Goal: Contribute content: Add original content to the website for others to see

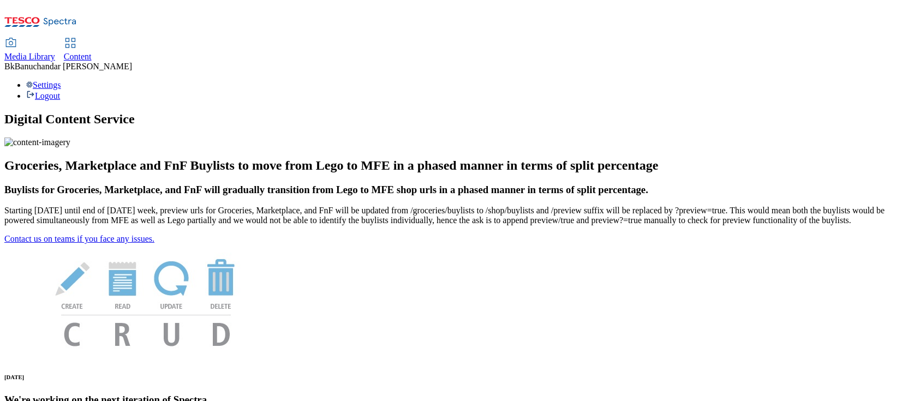
click at [55, 39] on link "Media Library" at bounding box center [29, 50] width 51 height 23
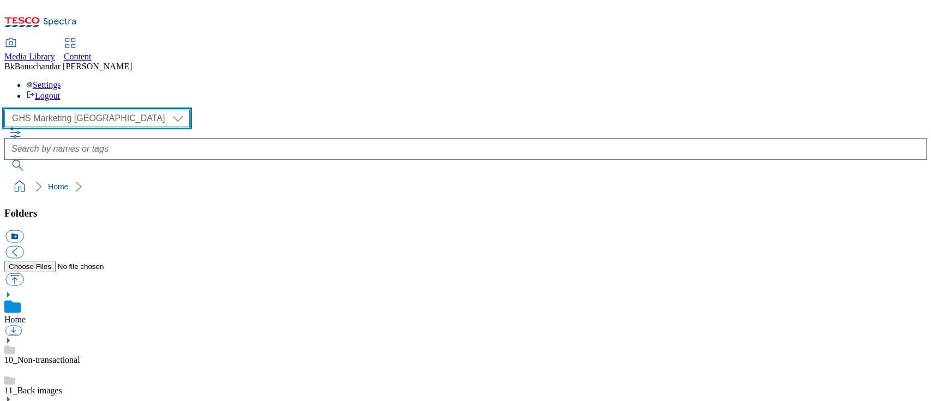
click at [101, 110] on select "GHS Marketing UK iGHS Marketing CE MCA CZ MCA HU MCA SK" at bounding box center [96, 118] width 185 height 17
select select "flare-ighs-ce-mktg"
click at [8, 110] on select "GHS Marketing UK iGHS Marketing CE MCA CZ MCA HU MCA SK" at bounding box center [96, 118] width 185 height 17
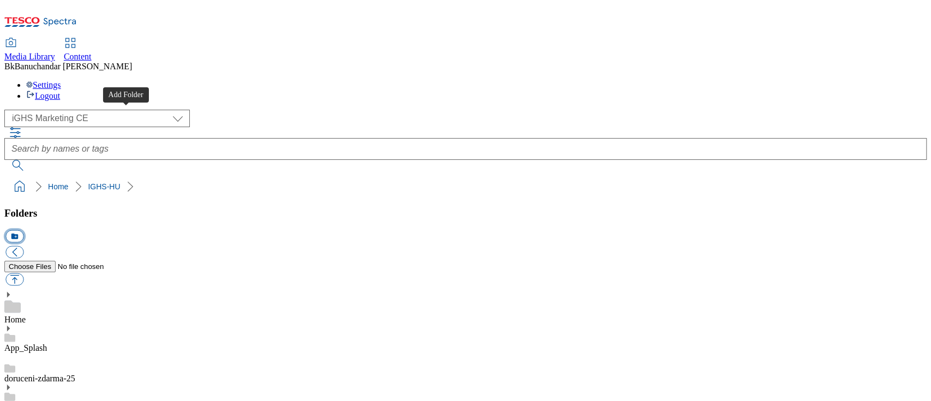
click at [23, 230] on button "icon_new_folder" at bounding box center [14, 236] width 18 height 13
type input "W34_25"
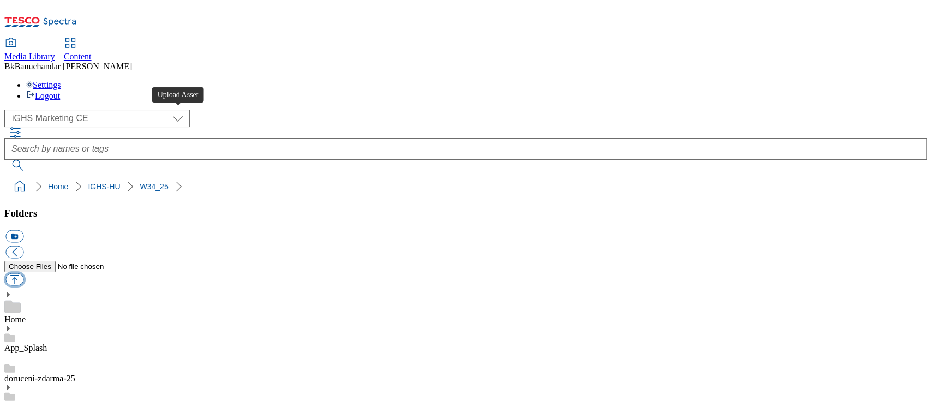
click at [23, 273] on button "button" at bounding box center [14, 279] width 18 height 13
type input "C:\fakepath\slide_en_1.jpg"
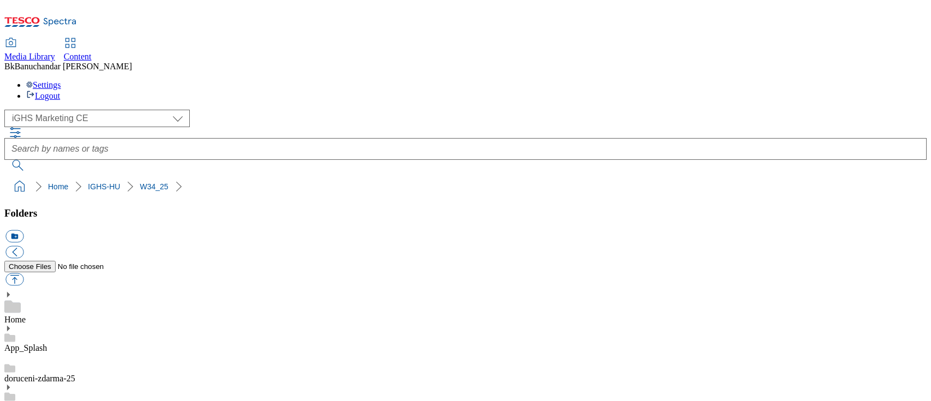
select select "flare-ighs-ce-mktg"
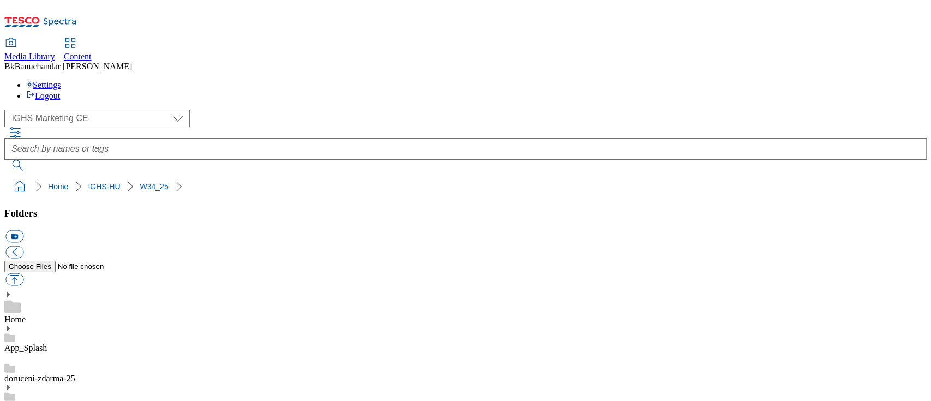
scroll to position [145, 0]
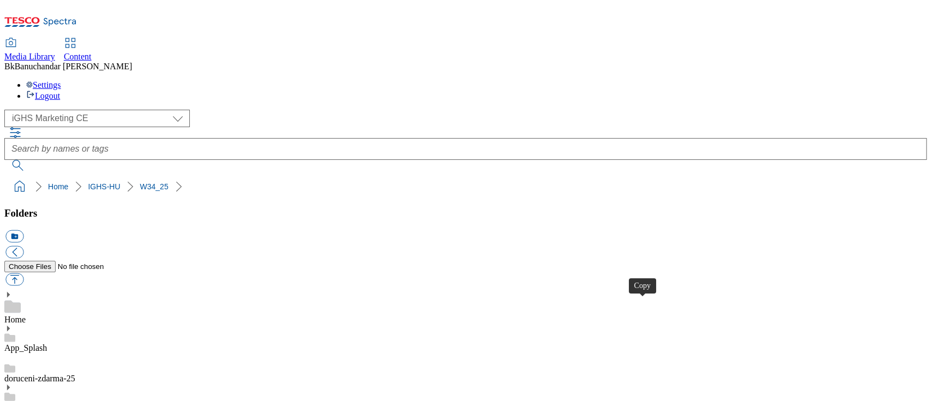
click at [23, 273] on button "button" at bounding box center [14, 279] width 18 height 13
type input "C:\fakepath\product_en_1.jpg"
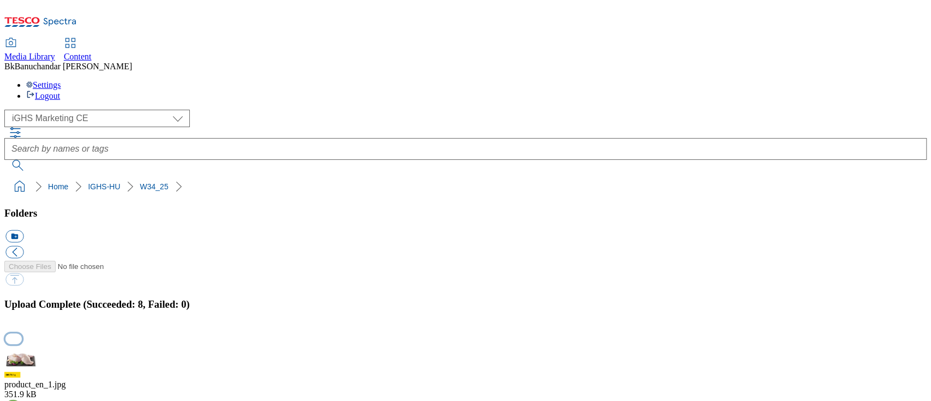
click at [22, 333] on button "button" at bounding box center [13, 338] width 16 height 10
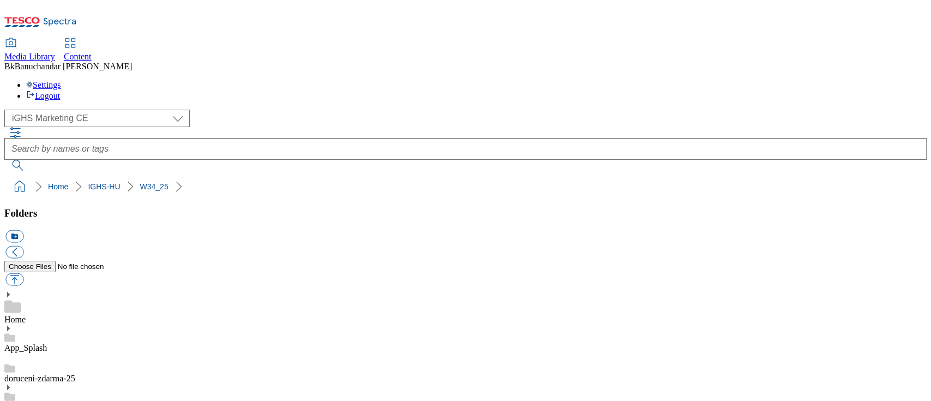
scroll to position [145, 0]
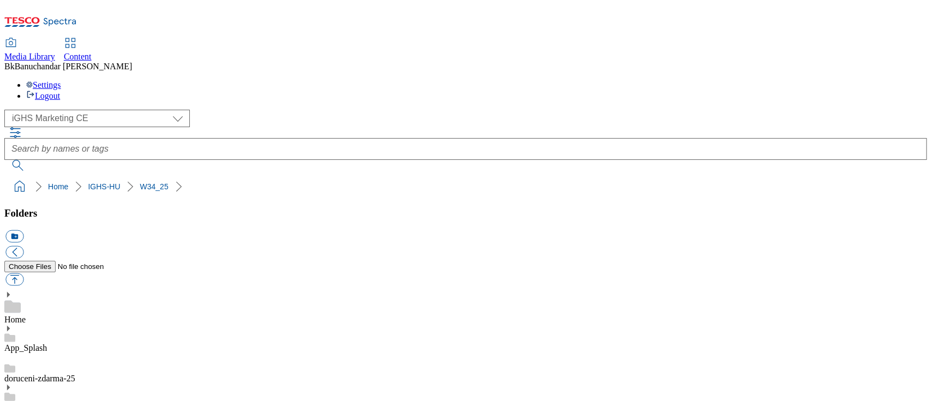
scroll to position [145, 0]
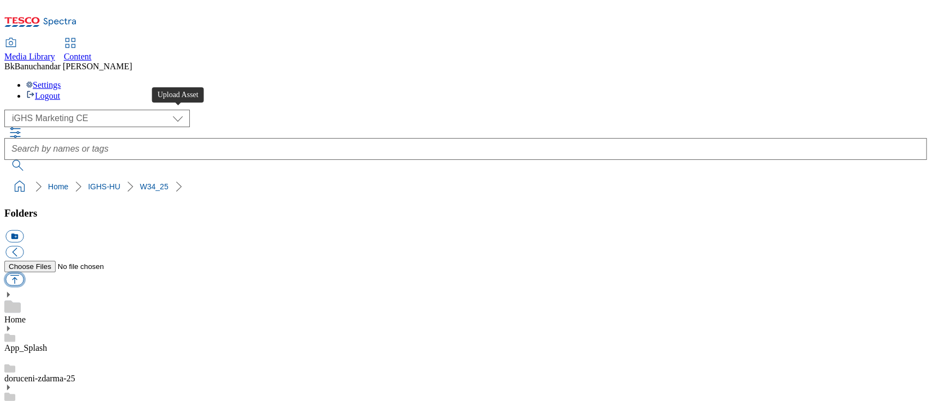
click at [23, 273] on button "button" at bounding box center [14, 279] width 18 height 13
type input "C:\fakepath\trade_en_1.jpg"
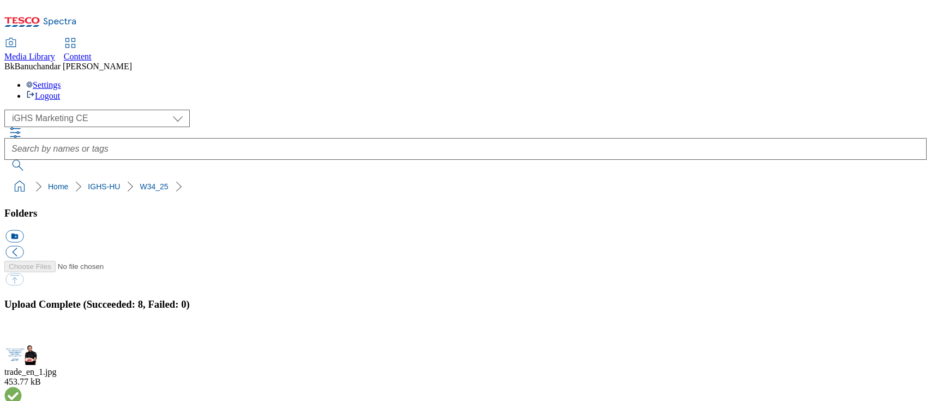
select select "flare-ighs-ce-mktg"
click at [22, 333] on button "button" at bounding box center [13, 338] width 16 height 10
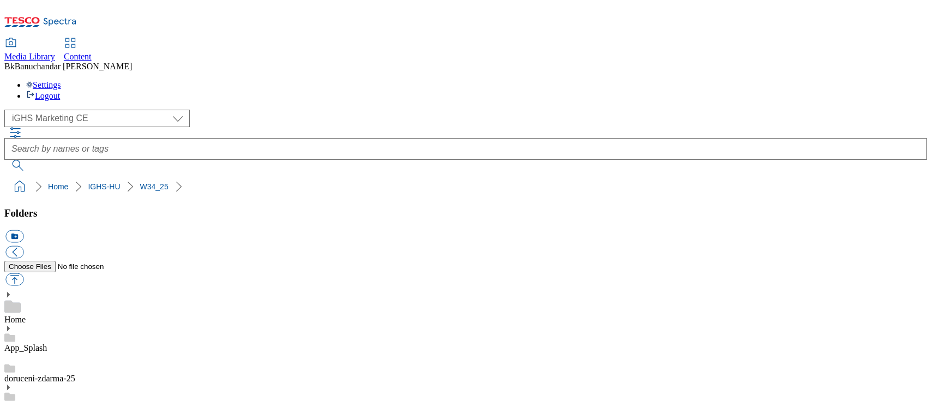
scroll to position [0, 0]
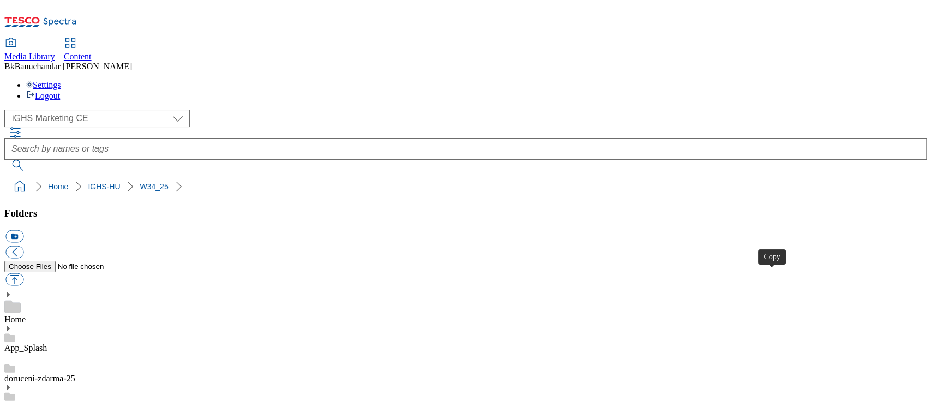
click at [23, 273] on button "button" at bounding box center [14, 279] width 18 height 13
type input "C:\fakepath\content_en_1.jpg"
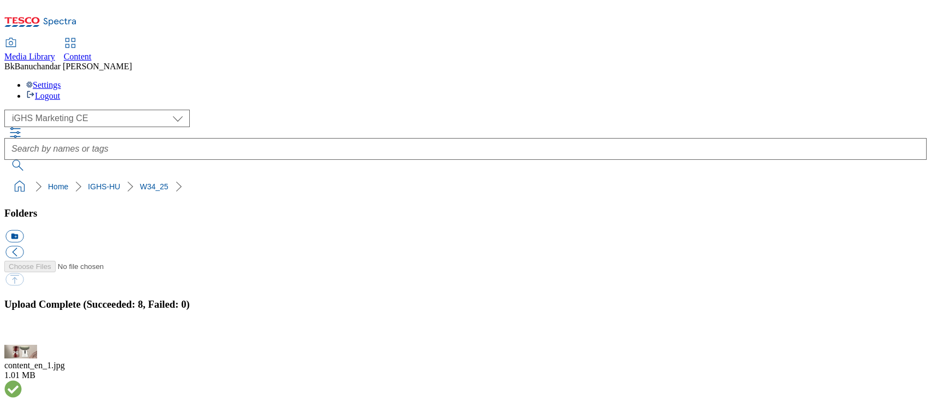
select select "flare-ighs-ce-mktg"
click at [22, 333] on button "button" at bounding box center [13, 338] width 16 height 10
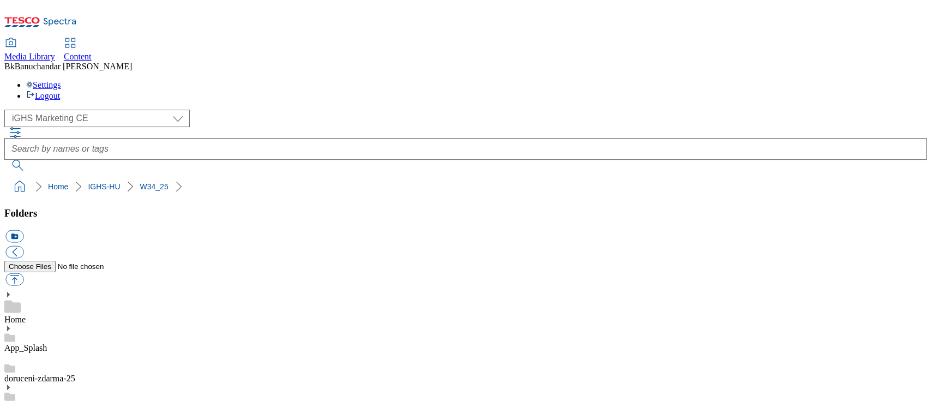
scroll to position [0, 0]
